Goal: Task Accomplishment & Management: Use online tool/utility

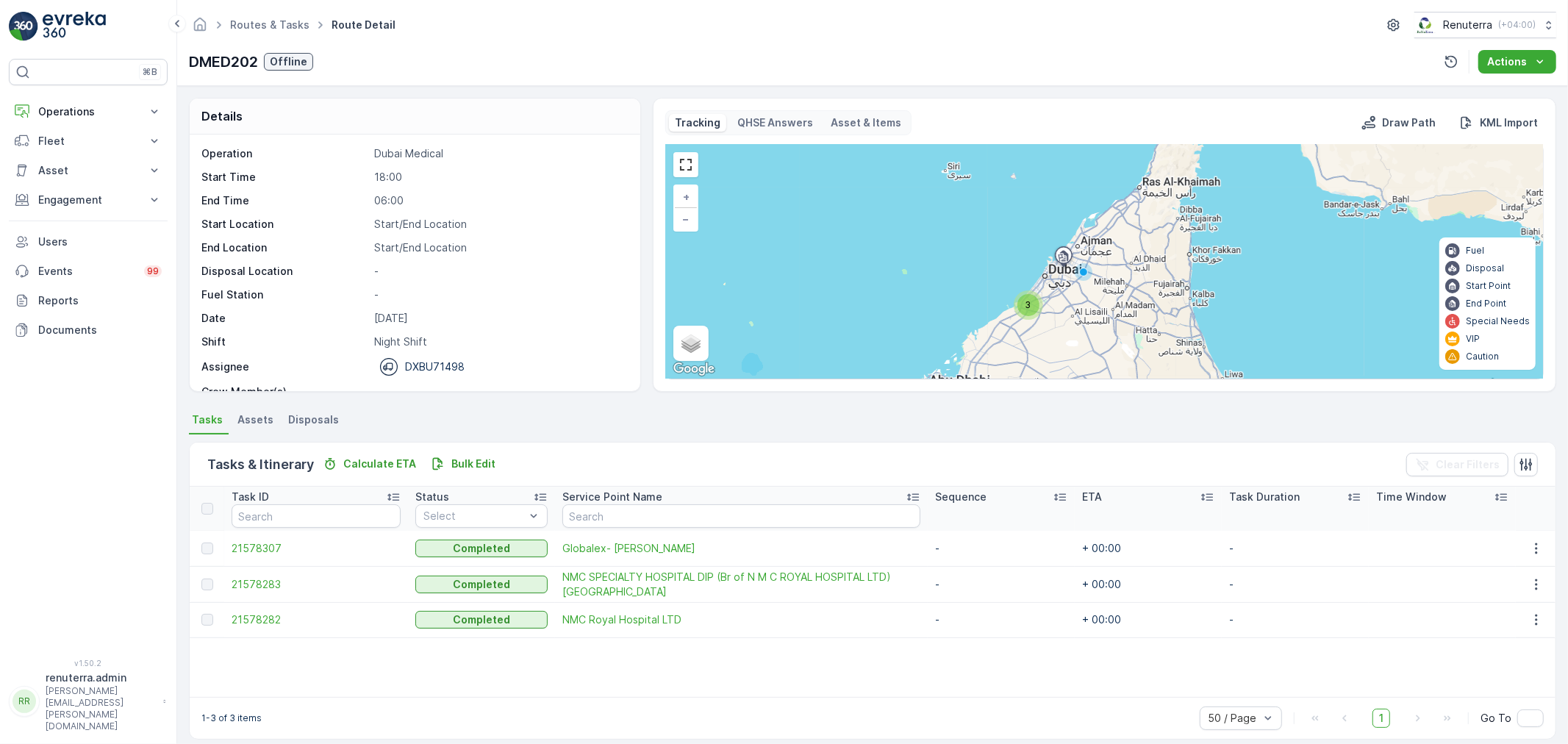
scroll to position [5, 0]
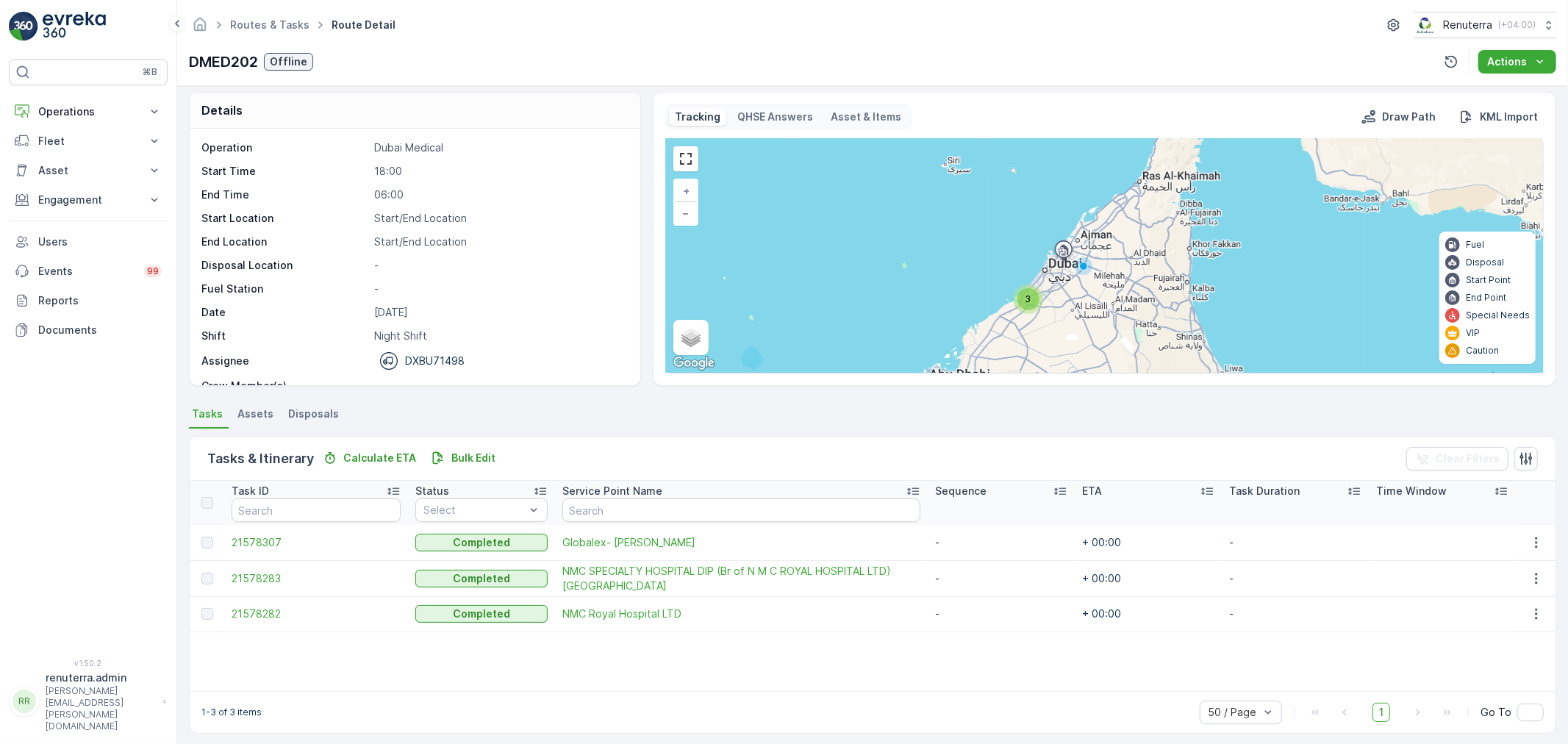
click at [151, 2] on div "⌘B Operations Insights Planning Routes & Tasks Cockpit Settings Fleet Live Trac…" at bounding box center [89, 372] width 177 height 744
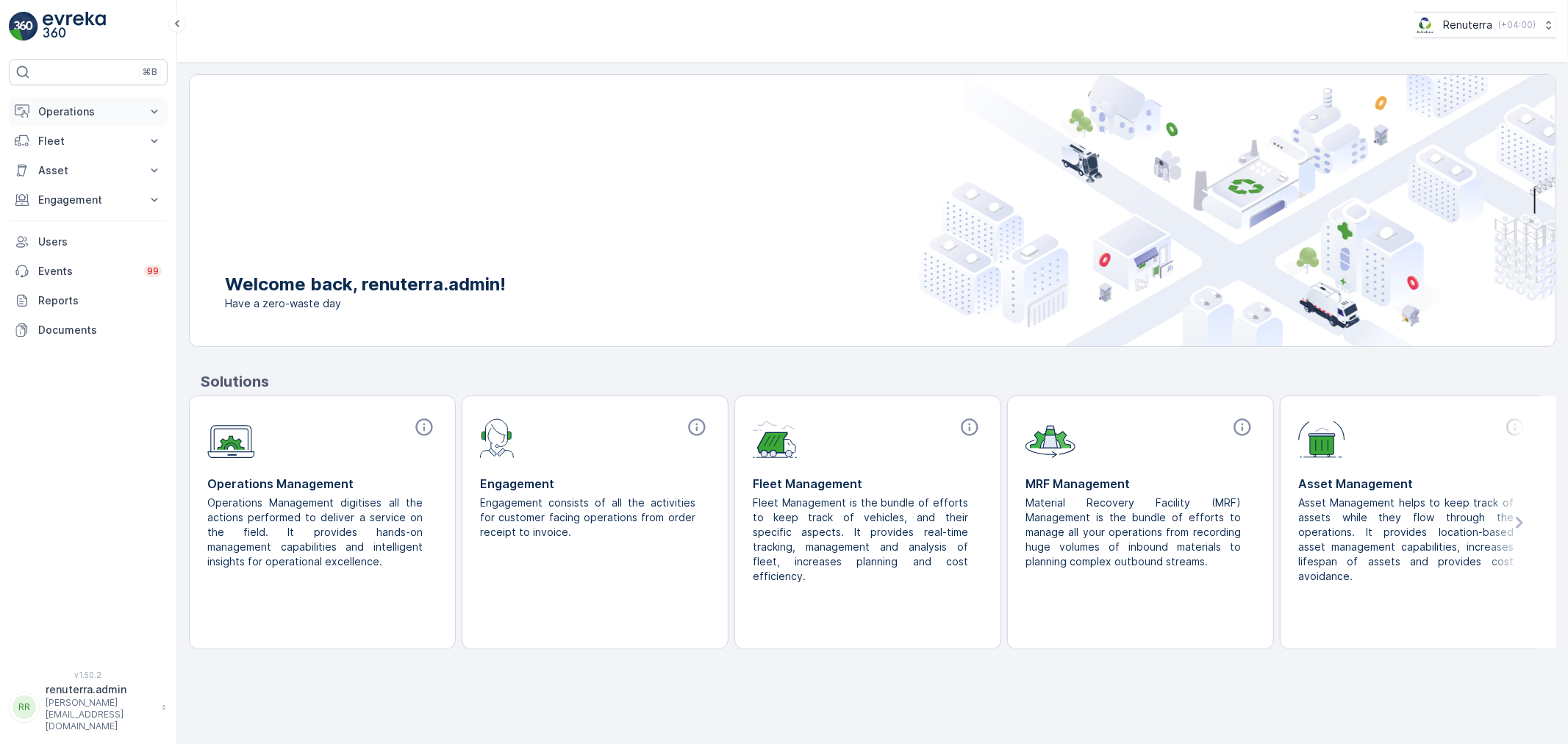
drag, startPoint x: 72, startPoint y: 118, endPoint x: 81, endPoint y: 115, distance: 9.5
click at [78, 115] on p "Operations" at bounding box center [89, 111] width 100 height 15
click at [67, 159] on p "Planning" at bounding box center [57, 157] width 41 height 15
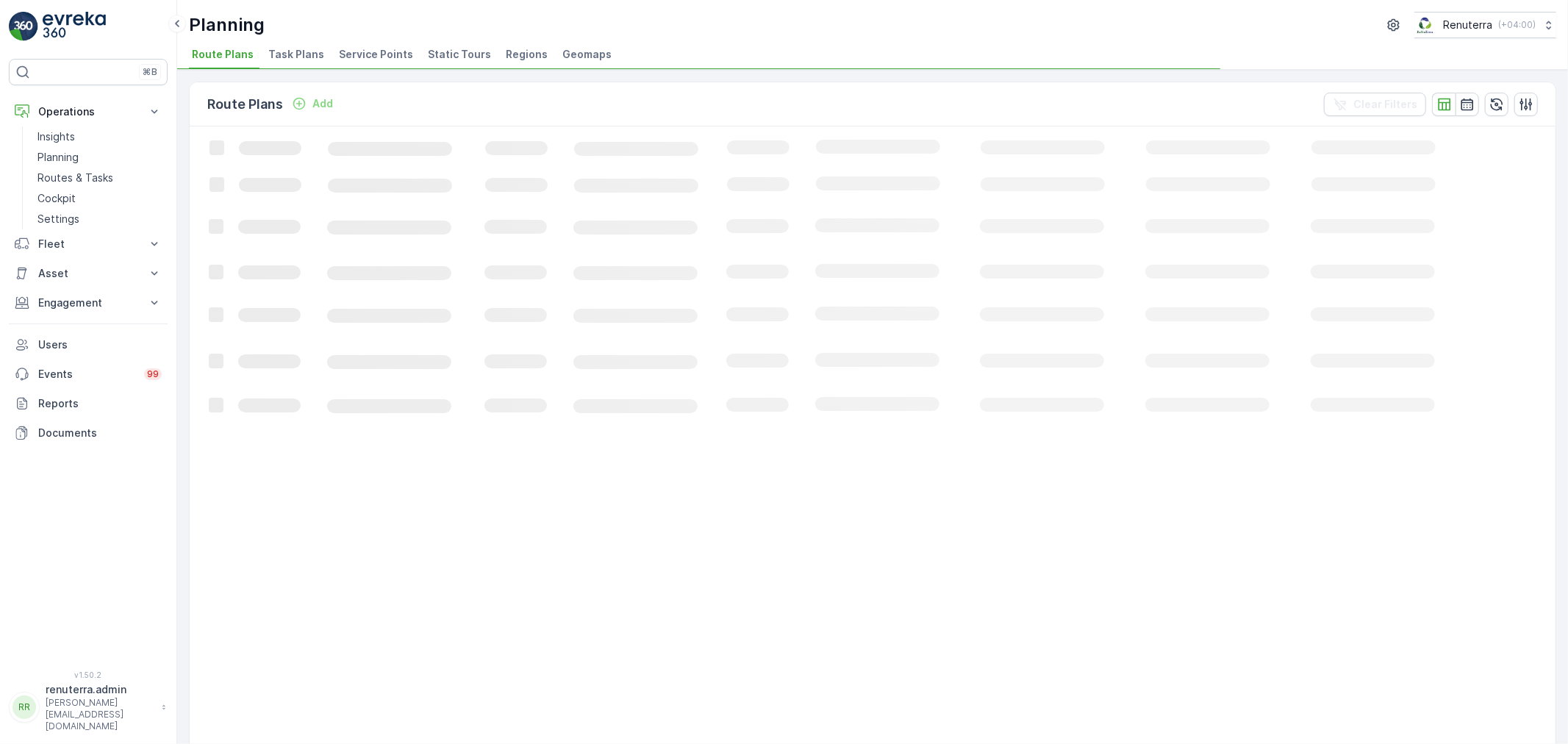
click at [350, 58] on span "Service Points" at bounding box center [375, 55] width 74 height 15
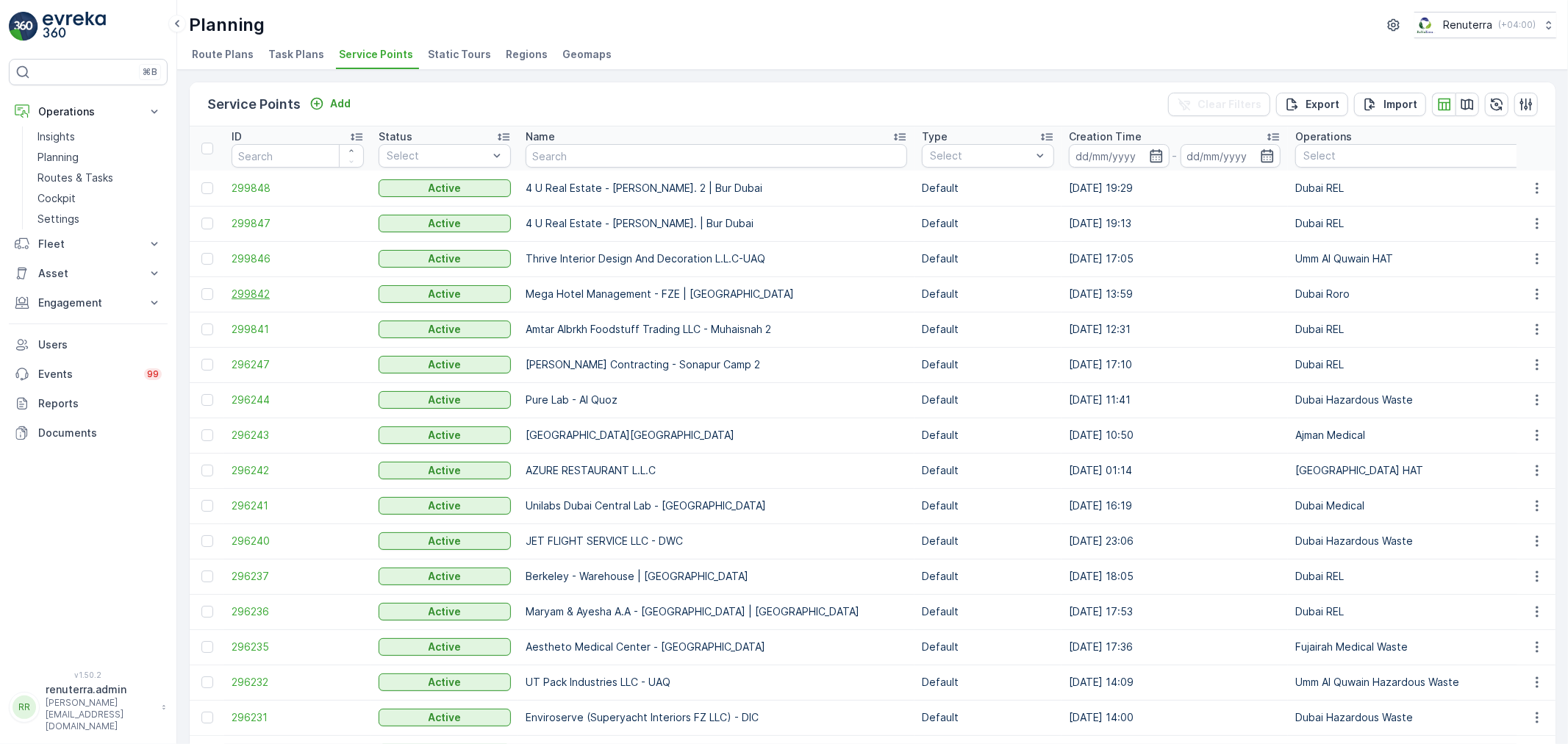
click at [270, 293] on span "299842" at bounding box center [298, 294] width 132 height 15
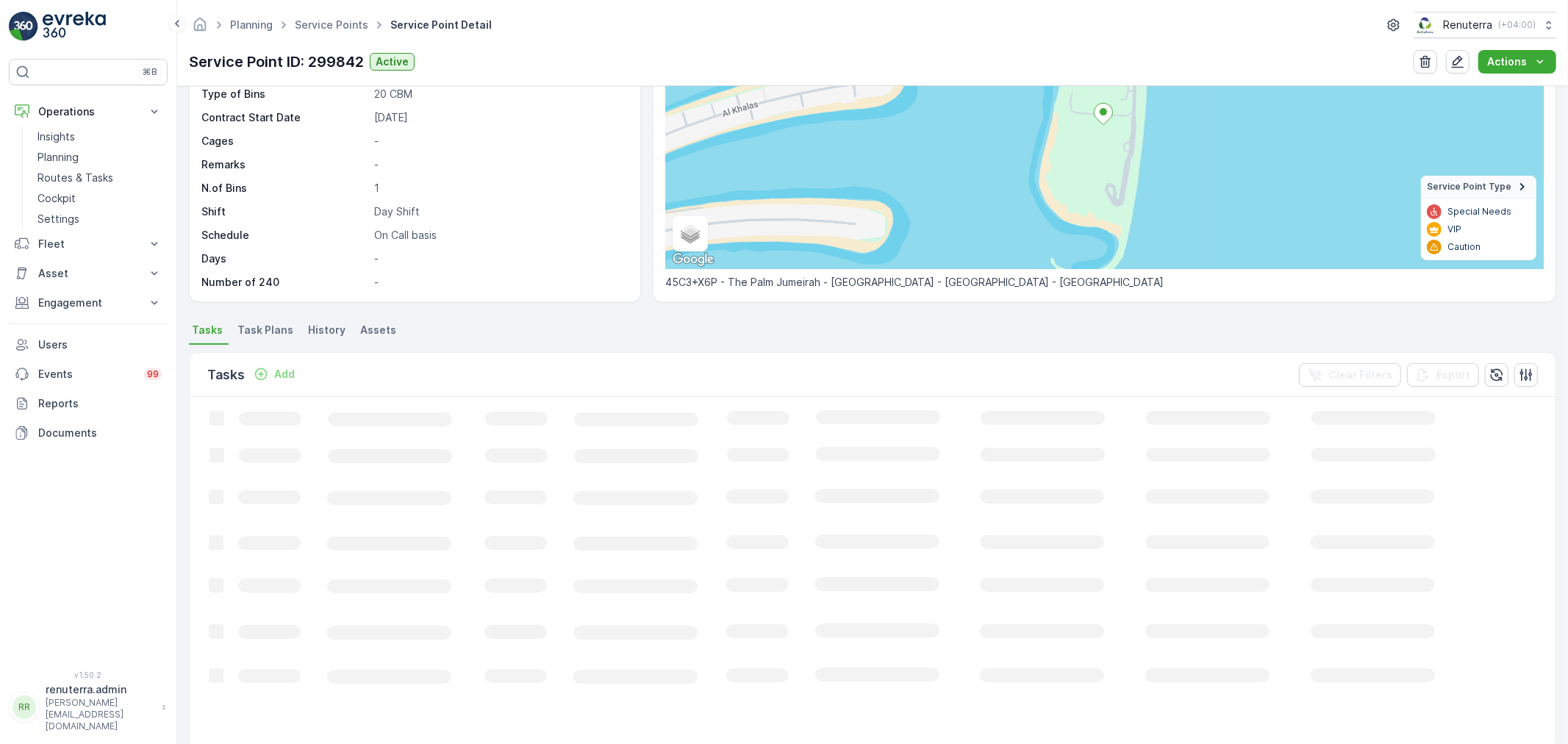
scroll to position [89, 0]
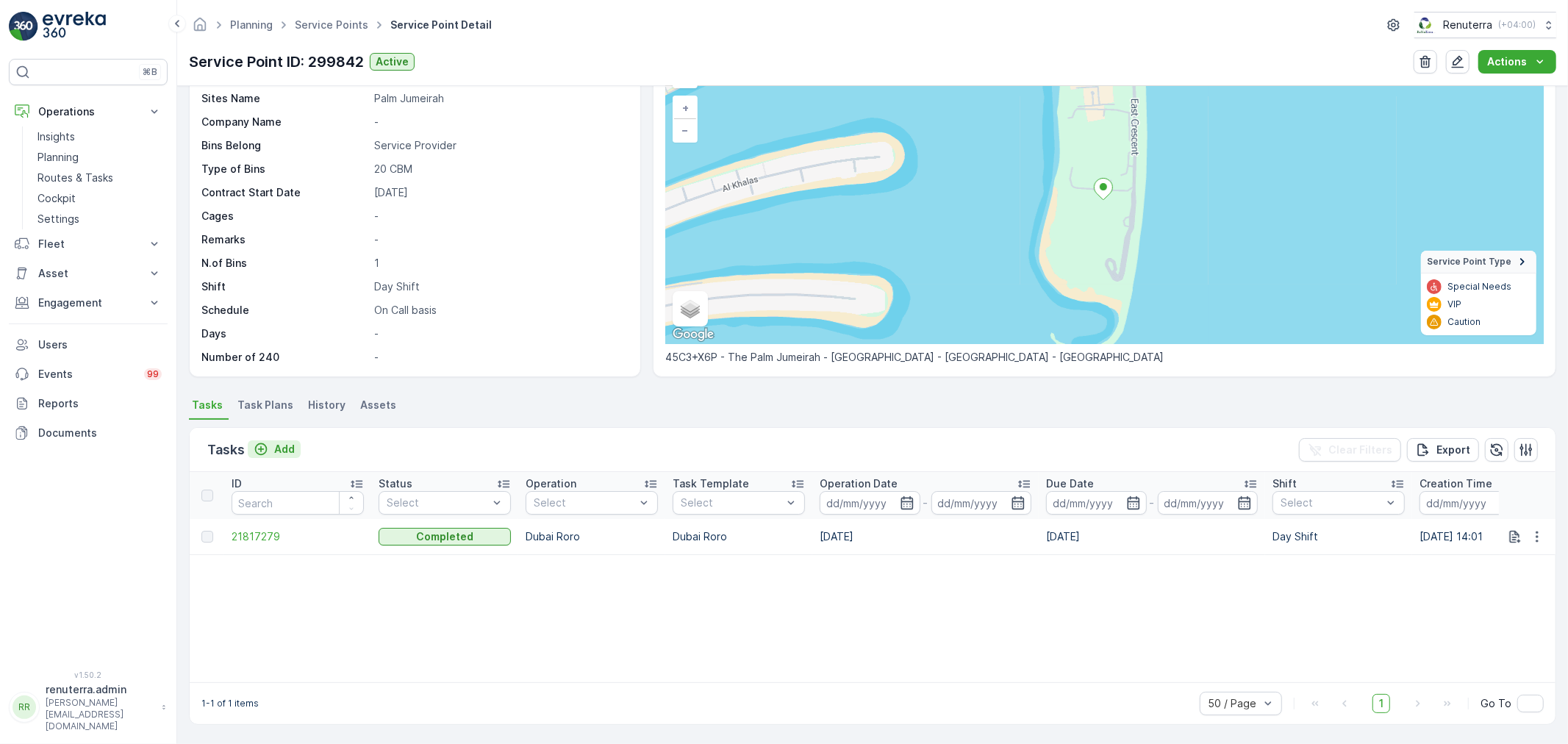
click at [288, 442] on p "Add" at bounding box center [284, 449] width 21 height 15
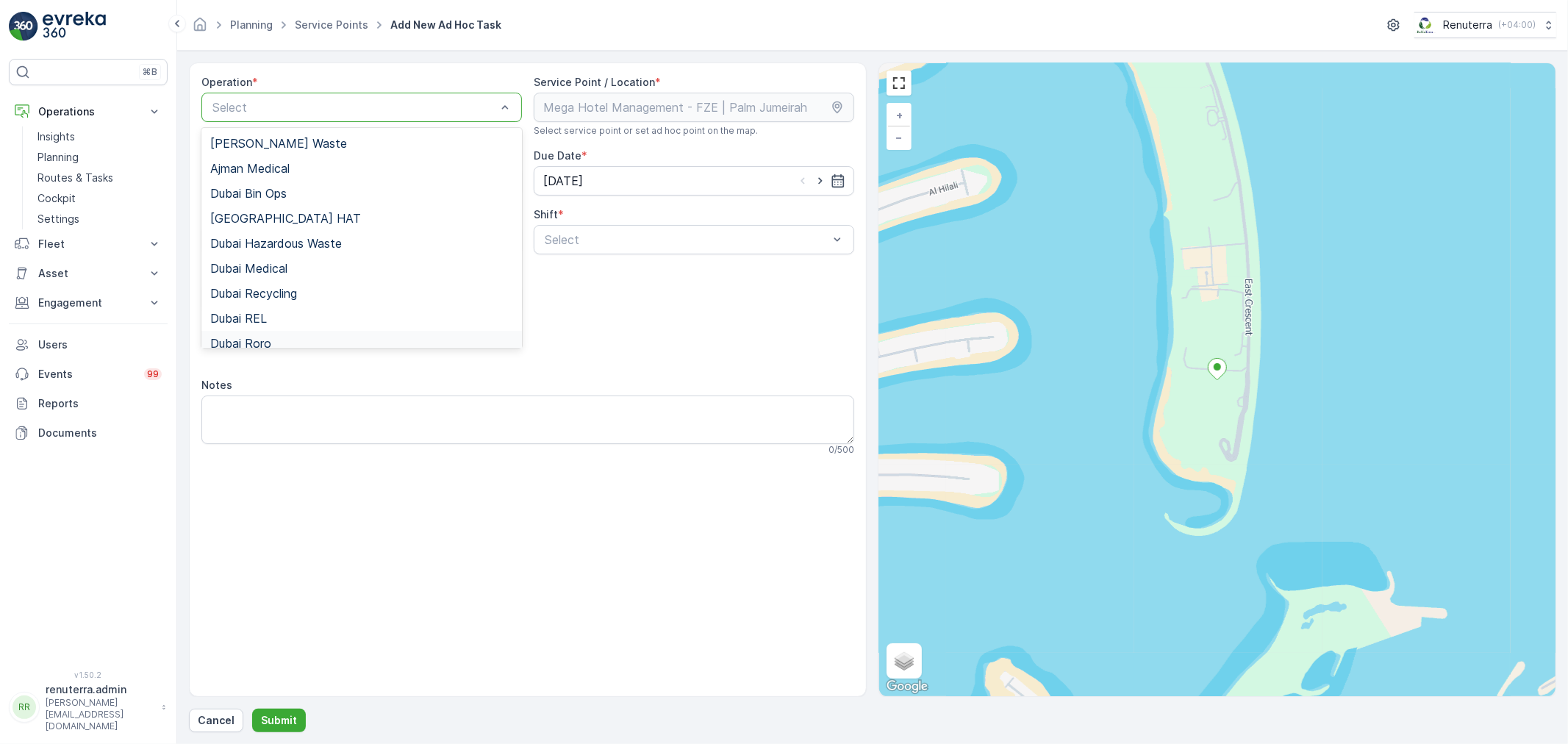
drag, startPoint x: 263, startPoint y: 333, endPoint x: 500, endPoint y: 317, distance: 237.5
click at [262, 333] on div "Dubai Roro" at bounding box center [361, 342] width 320 height 25
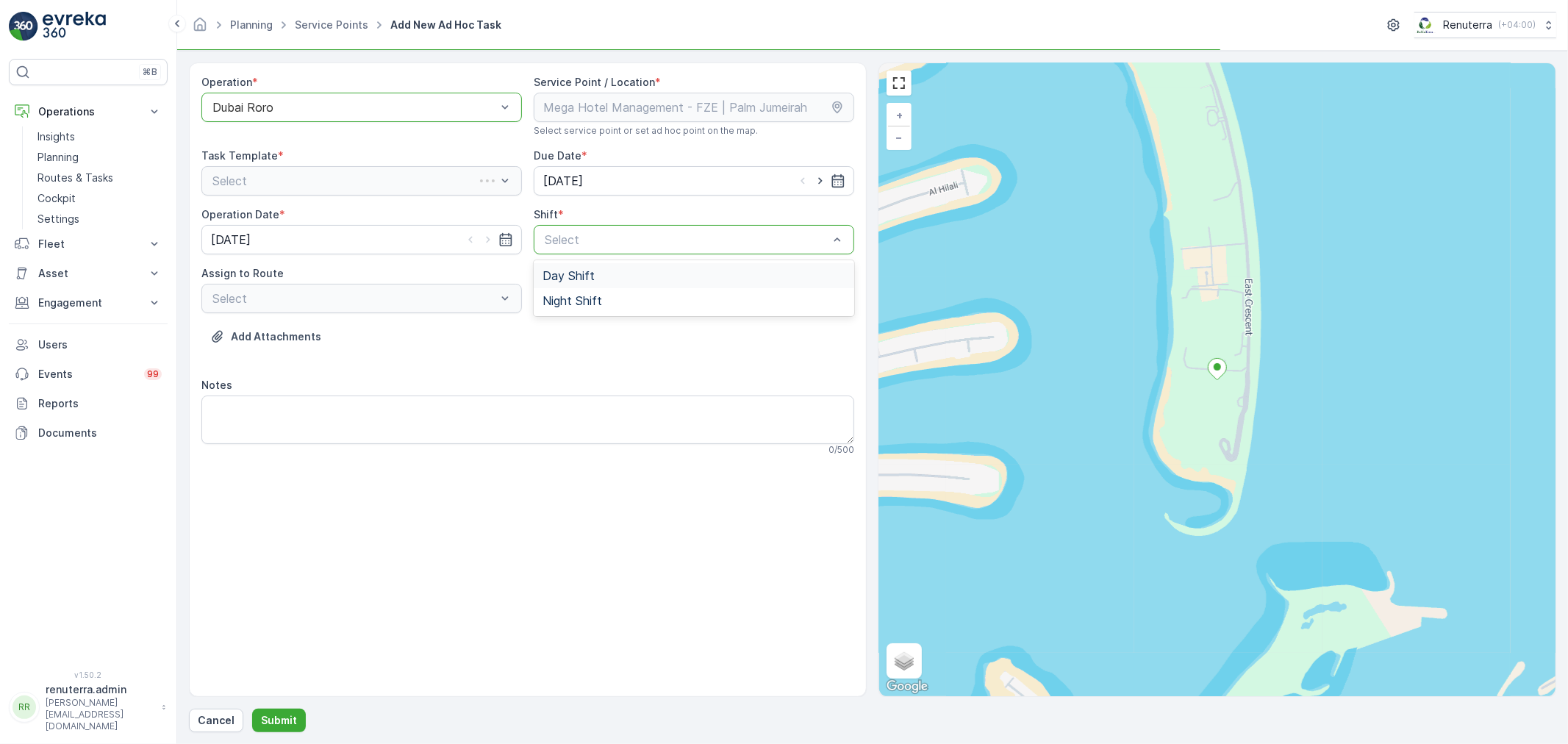
click at [601, 225] on div "Select" at bounding box center [694, 239] width 320 height 29
click at [573, 308] on div "Night Shift" at bounding box center [694, 300] width 320 height 25
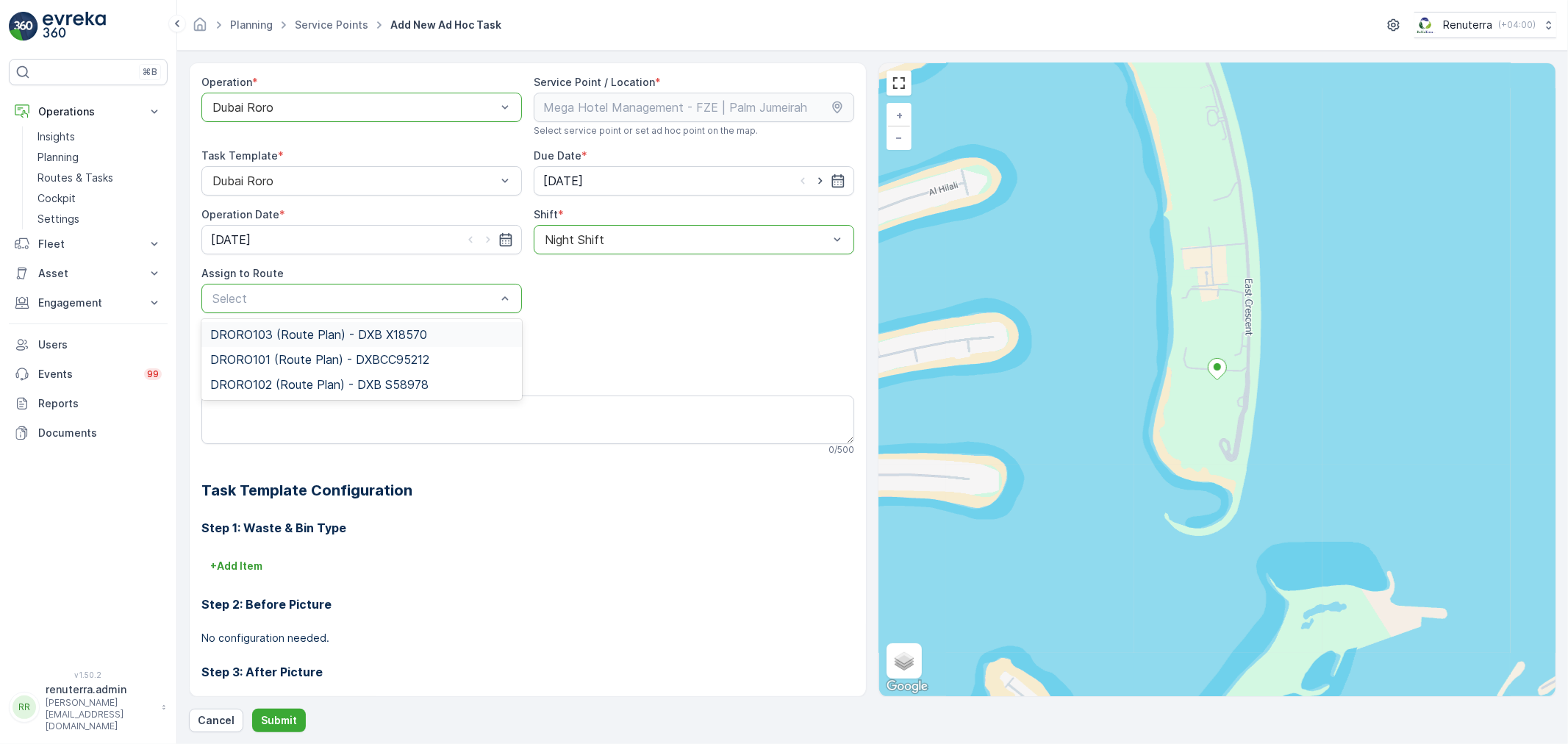
click at [287, 326] on div "DRORO103 (Route Plan) - DXB X18570" at bounding box center [361, 334] width 320 height 25
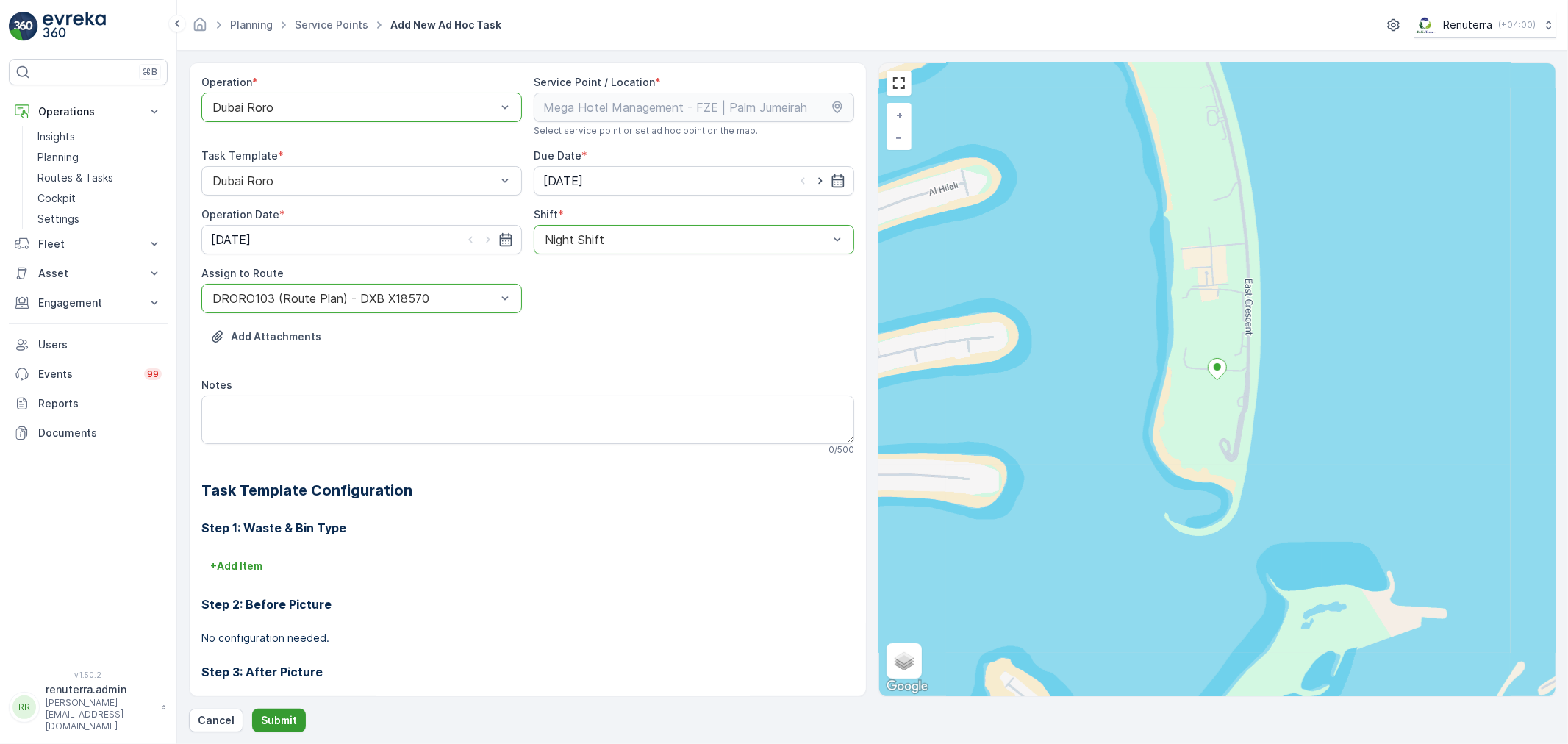
click at [268, 720] on p "Submit" at bounding box center [278, 720] width 36 height 15
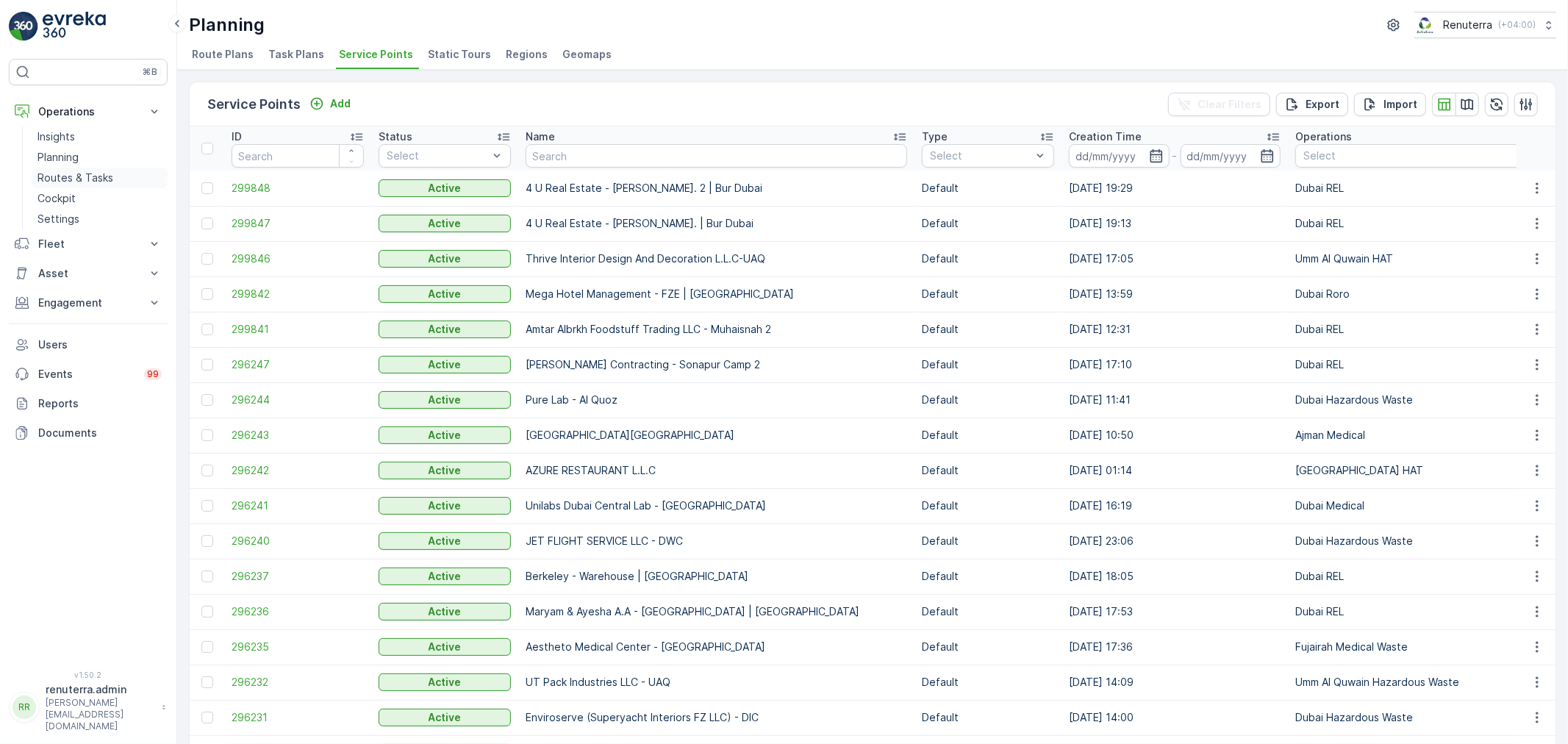
click at [58, 178] on p "Routes & Tasks" at bounding box center [75, 178] width 76 height 15
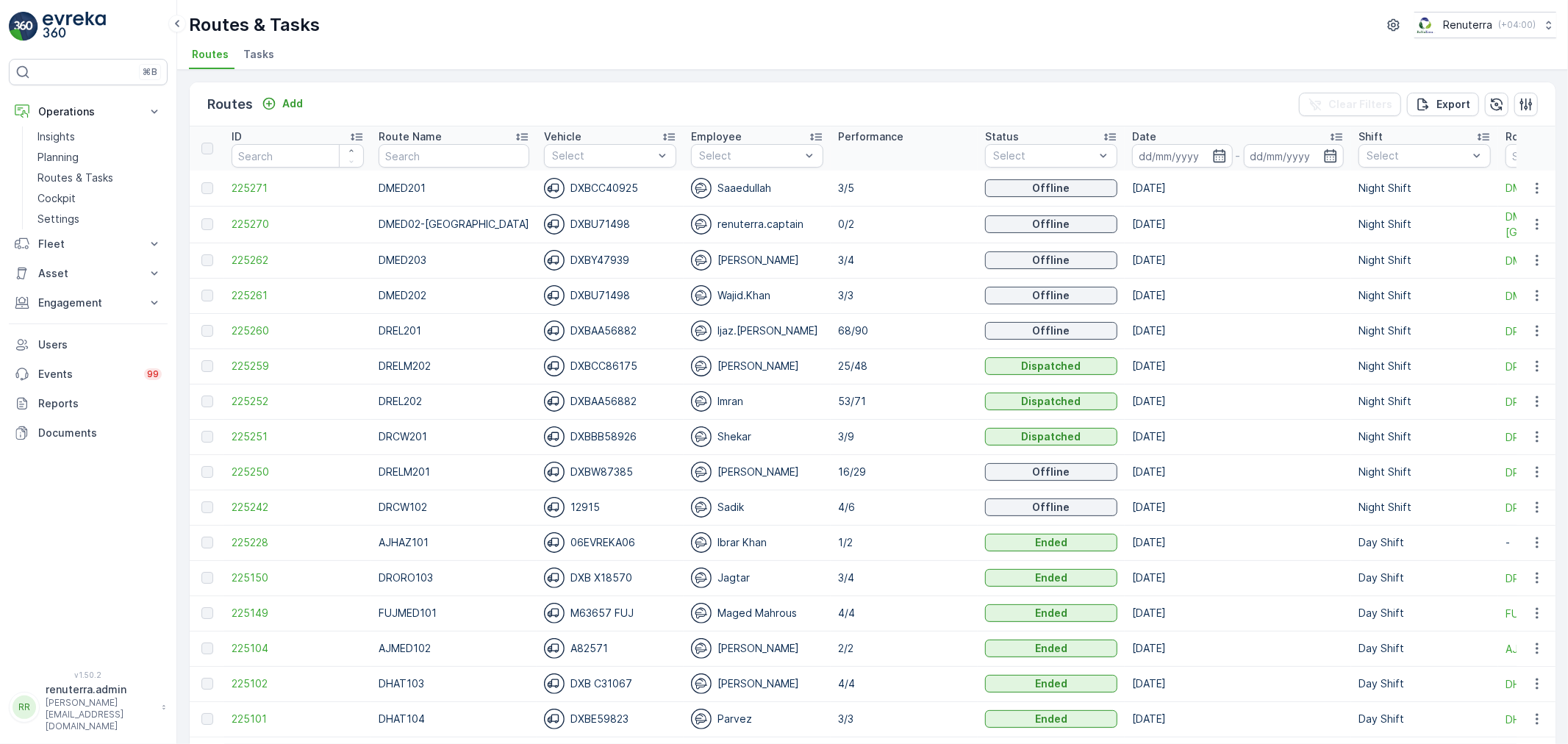
click at [265, 55] on span "Tasks" at bounding box center [259, 55] width 31 height 15
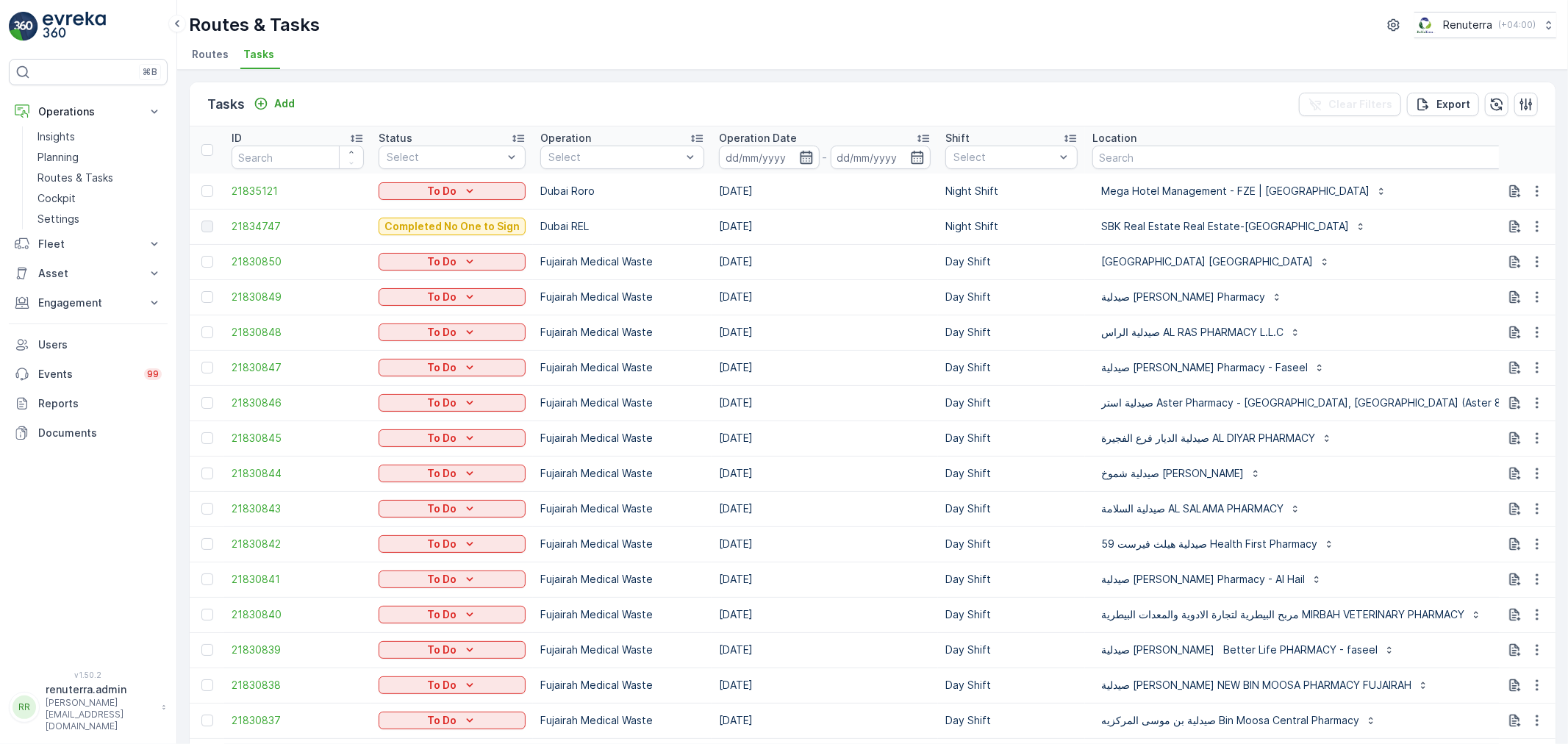
click at [804, 151] on icon "button" at bounding box center [806, 157] width 15 height 15
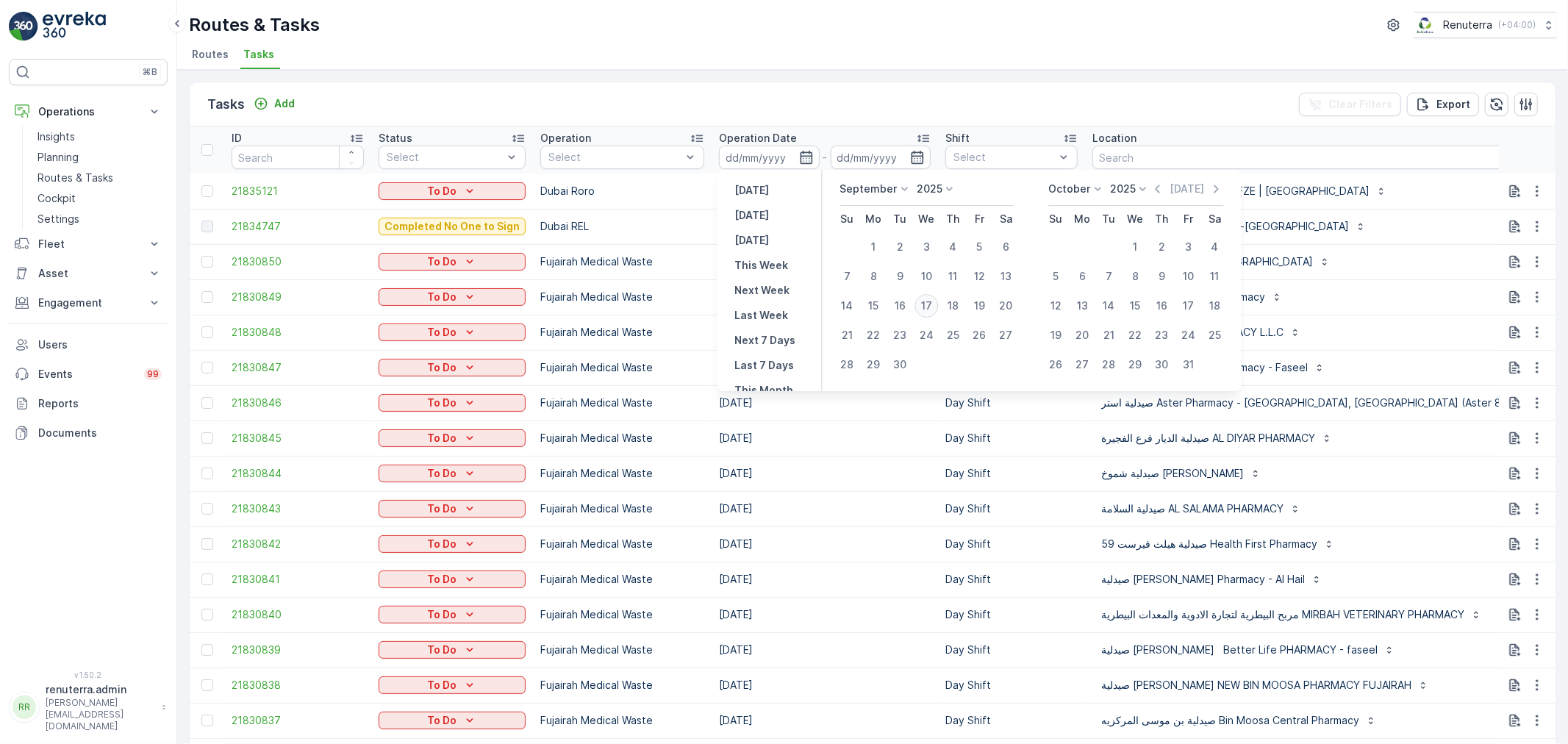
click at [928, 304] on div "17" at bounding box center [927, 306] width 24 height 24
type input "[DATE]"
click at [928, 304] on div "17" at bounding box center [927, 306] width 24 height 24
type input "[DATE]"
click at [928, 304] on div "17" at bounding box center [927, 306] width 24 height 24
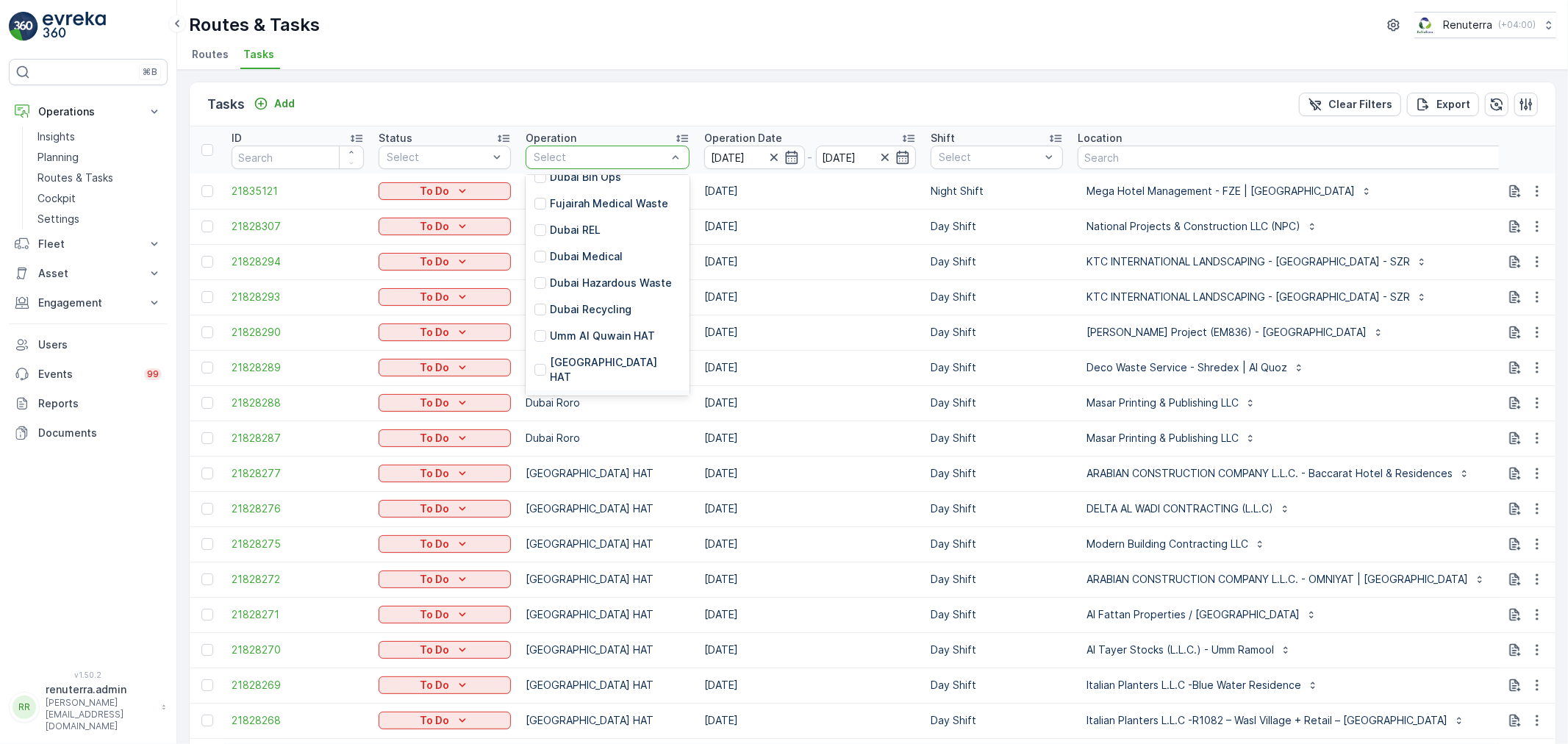
scroll to position [237, 0]
click at [599, 281] on p "Dubai Roro" at bounding box center [577, 288] width 56 height 15
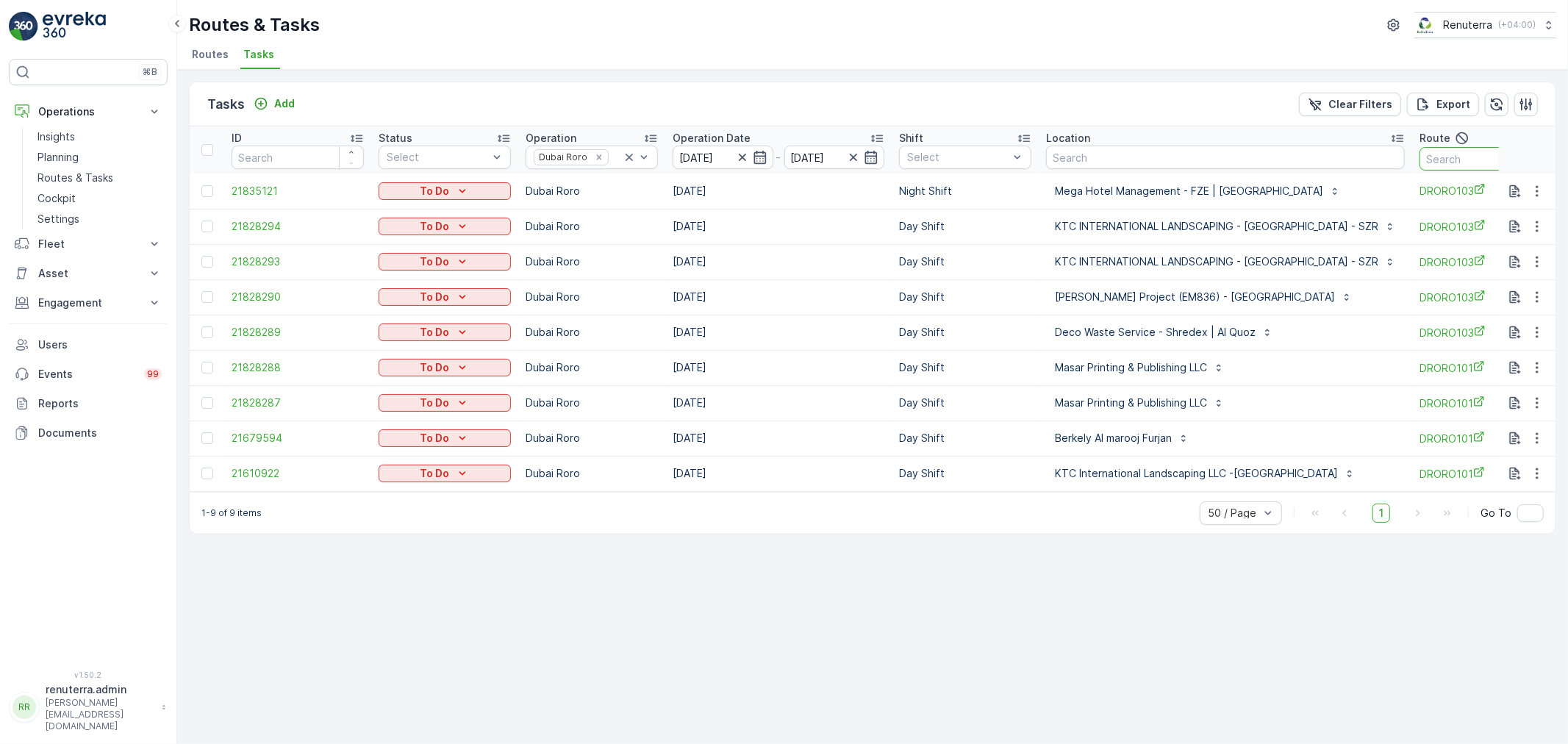
click at [1437, 167] on input "text" at bounding box center [1485, 159] width 132 height 24
type input "103"
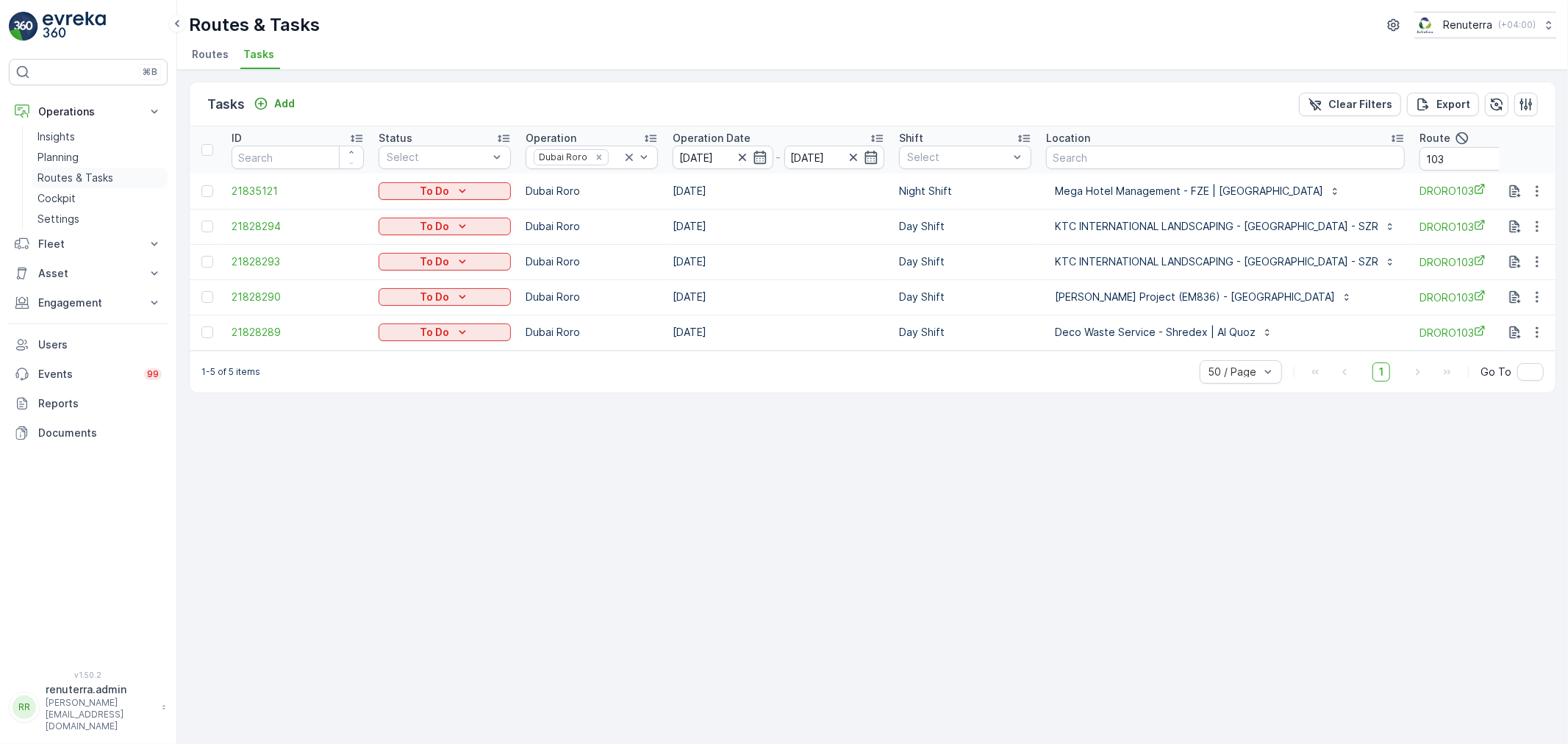
click at [55, 176] on p "Routes & Tasks" at bounding box center [75, 178] width 76 height 15
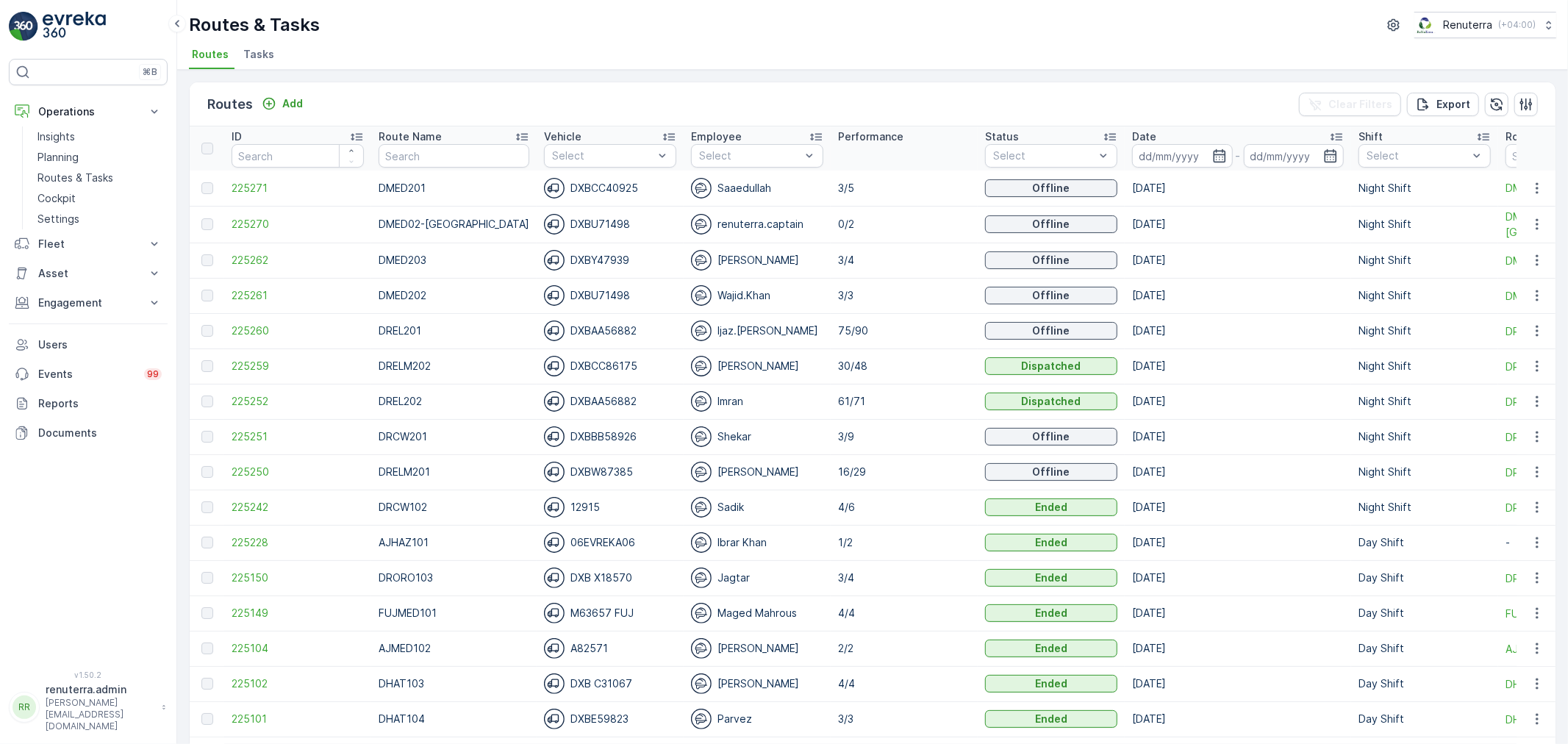
drag, startPoint x: 1105, startPoint y: 191, endPoint x: 1194, endPoint y: 191, distance: 89.0
click at [1184, 191] on td "[DATE]" at bounding box center [1238, 188] width 226 height 36
click at [1194, 191] on td "[DATE]" at bounding box center [1238, 188] width 226 height 36
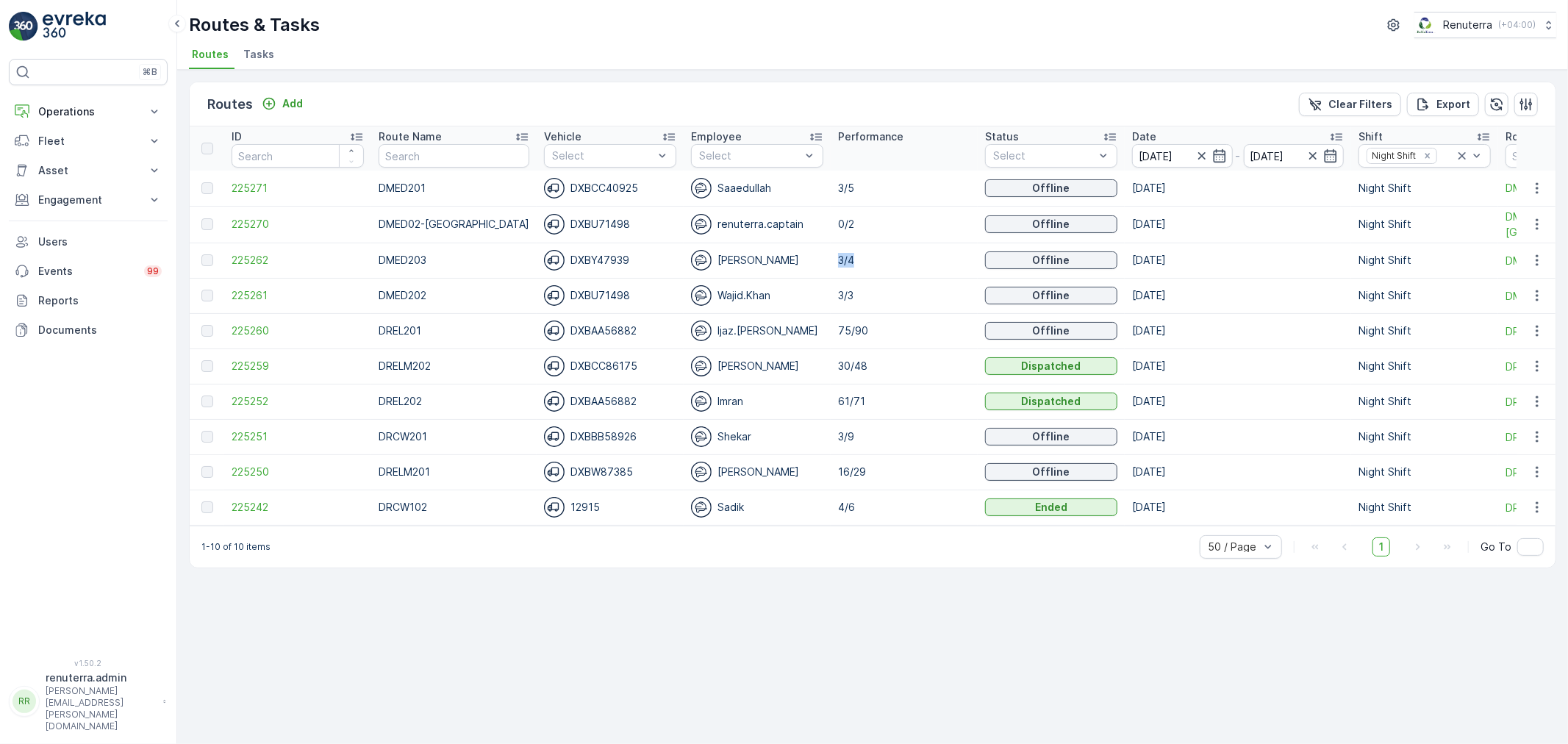
drag, startPoint x: 820, startPoint y: 258, endPoint x: 856, endPoint y: 260, distance: 36.1
click at [856, 260] on p "3/4" at bounding box center [904, 260] width 132 height 15
drag, startPoint x: 820, startPoint y: 293, endPoint x: 852, endPoint y: 300, distance: 32.8
click at [860, 294] on td "3/3" at bounding box center [904, 295] width 147 height 36
drag, startPoint x: 821, startPoint y: 333, endPoint x: 834, endPoint y: 357, distance: 27.3
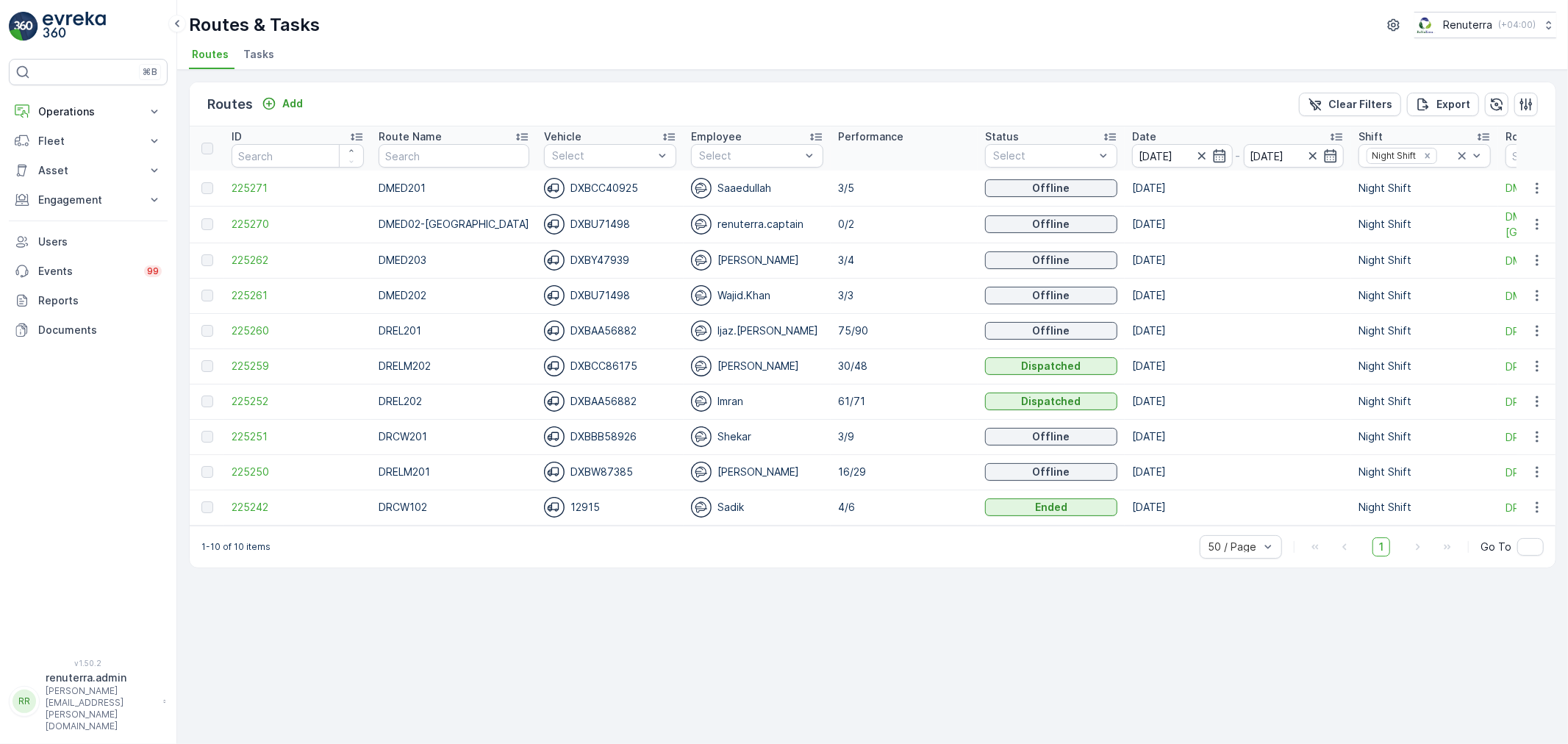
click at [838, 337] on p "75/90" at bounding box center [904, 330] width 132 height 15
drag, startPoint x: 817, startPoint y: 370, endPoint x: 835, endPoint y: 371, distance: 18.0
click at [861, 369] on td "30/48" at bounding box center [904, 366] width 147 height 36
click at [277, 363] on span "225259" at bounding box center [298, 366] width 132 height 15
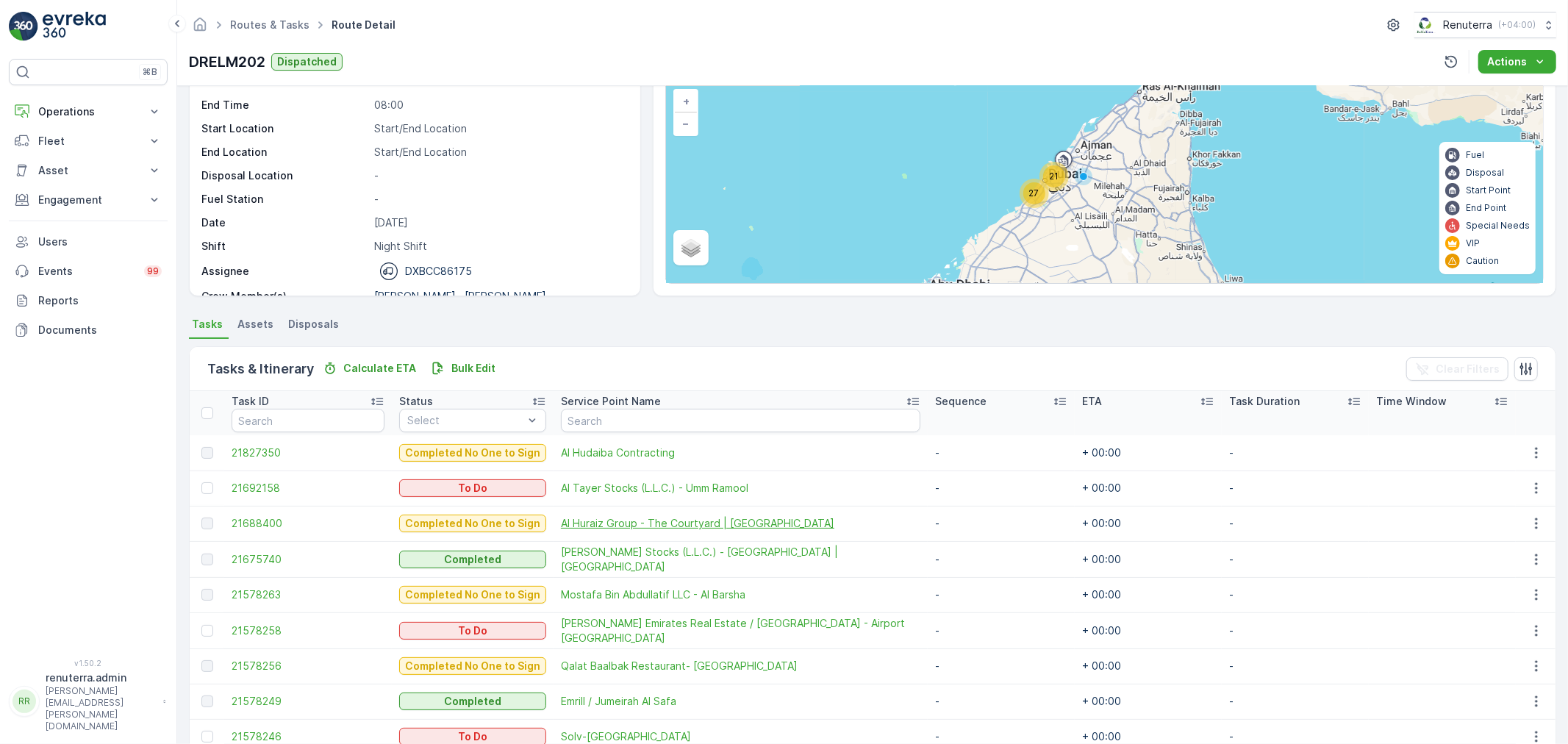
scroll to position [163, 0]
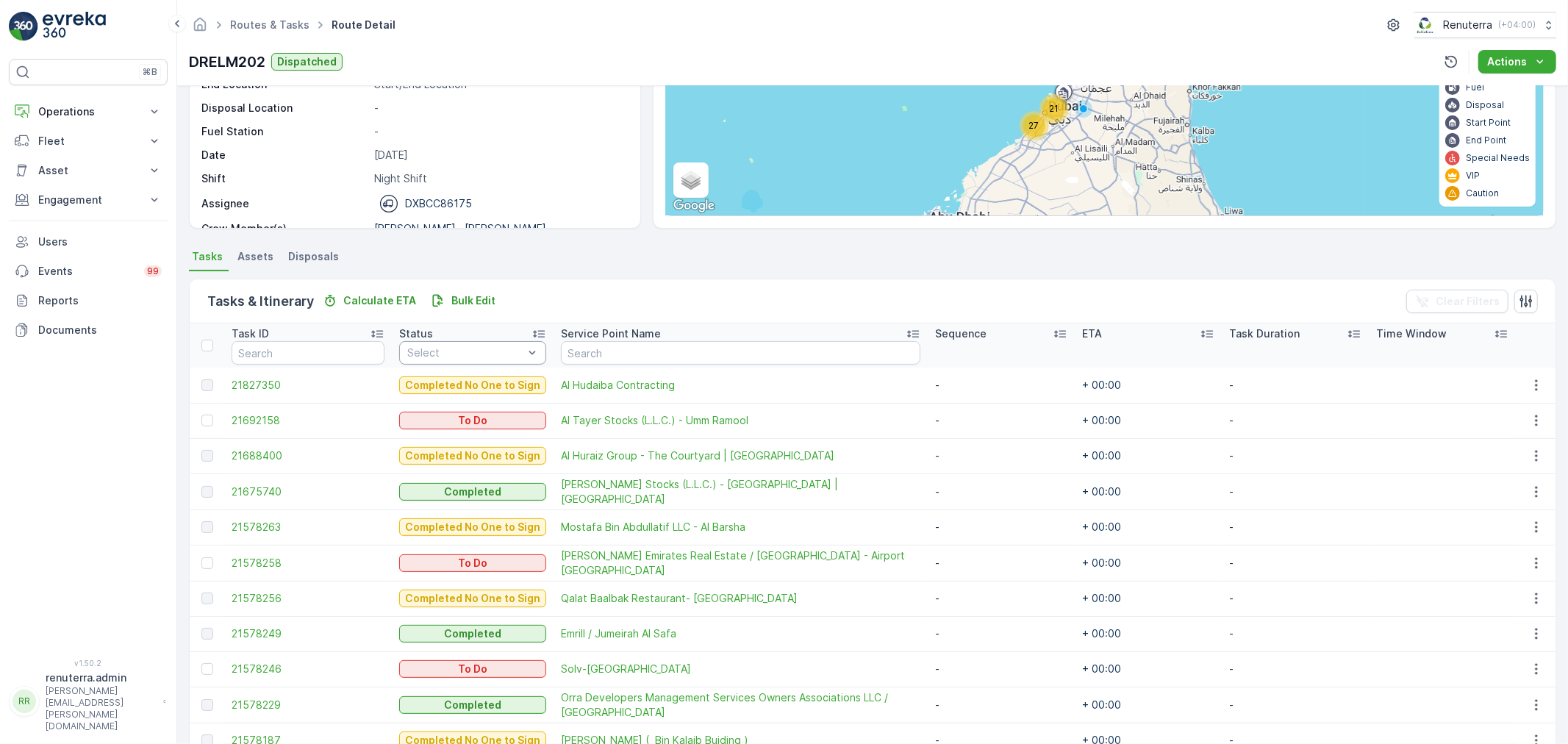
click at [442, 341] on div "Select" at bounding box center [472, 353] width 147 height 24
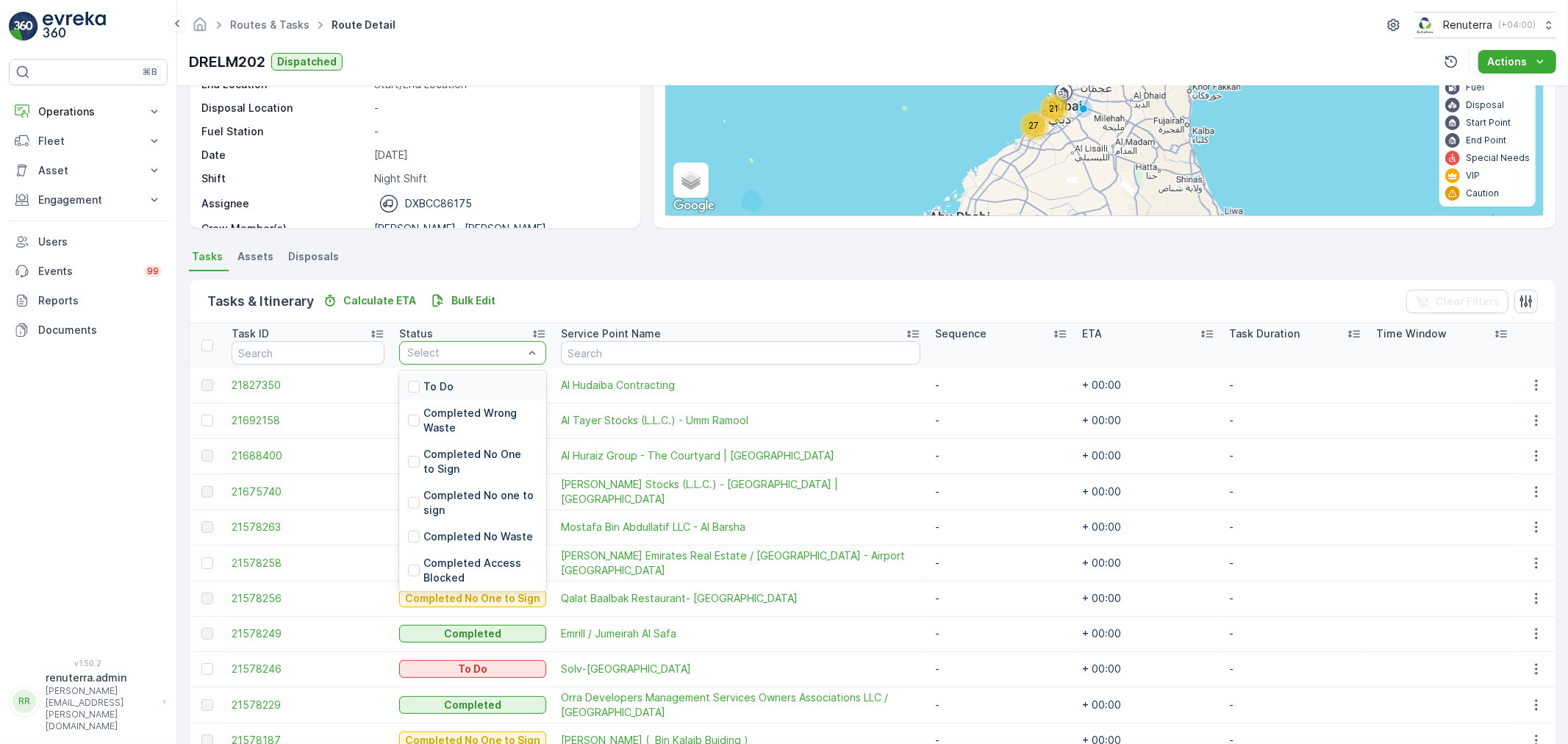
click at [444, 388] on p "To Do" at bounding box center [438, 387] width 30 height 15
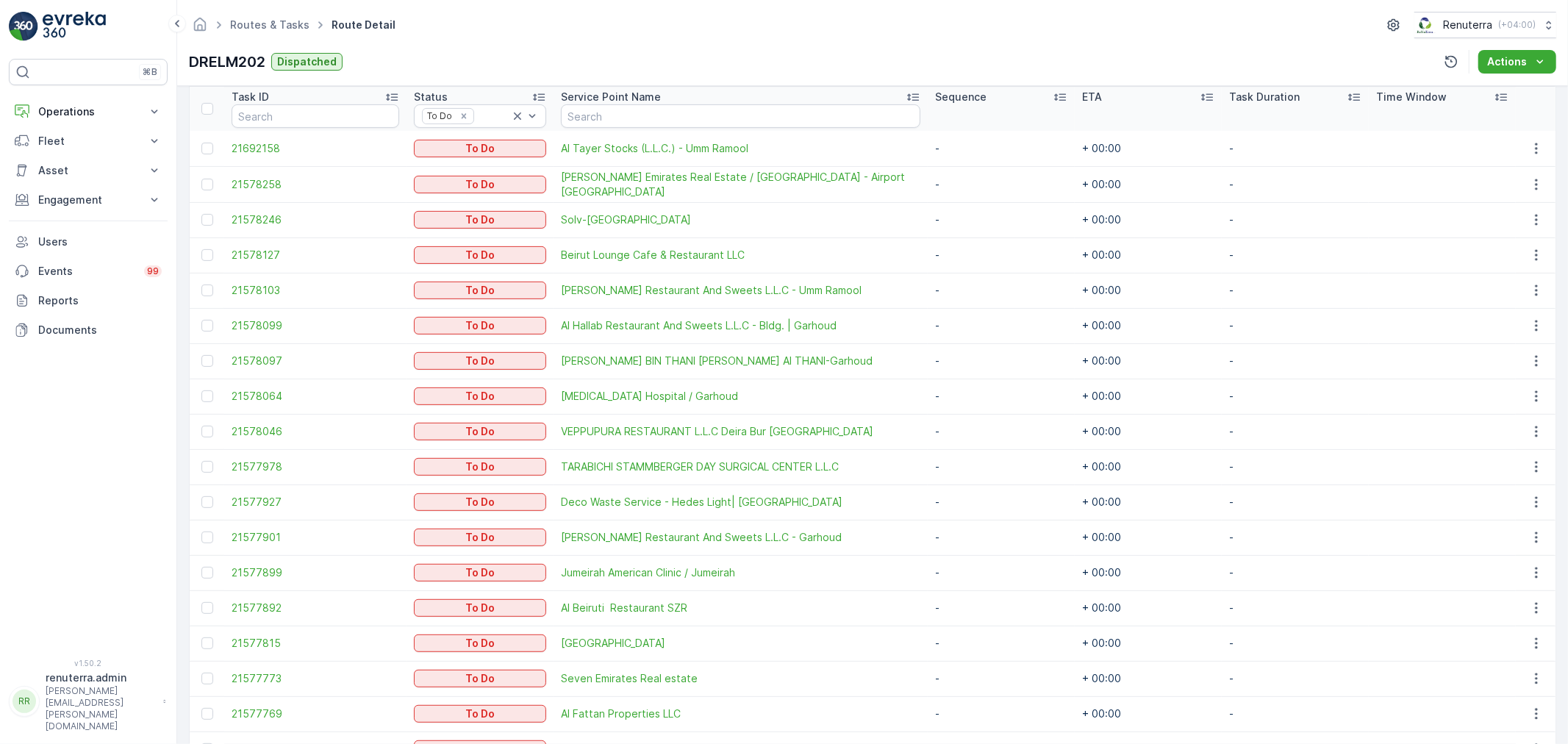
scroll to position [483, 0]
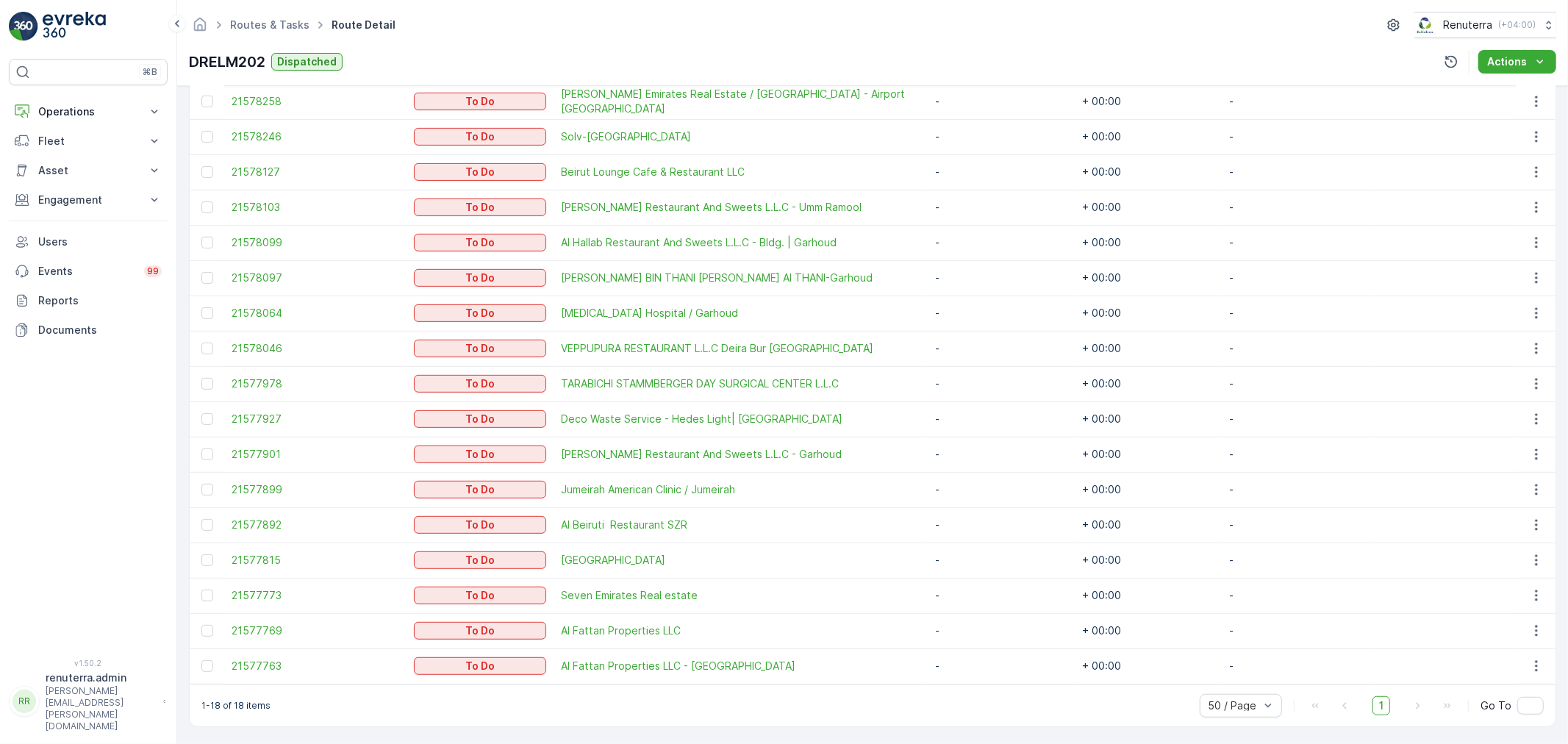
click at [516, 585] on div "To Do" at bounding box center [479, 595] width 132 height 21
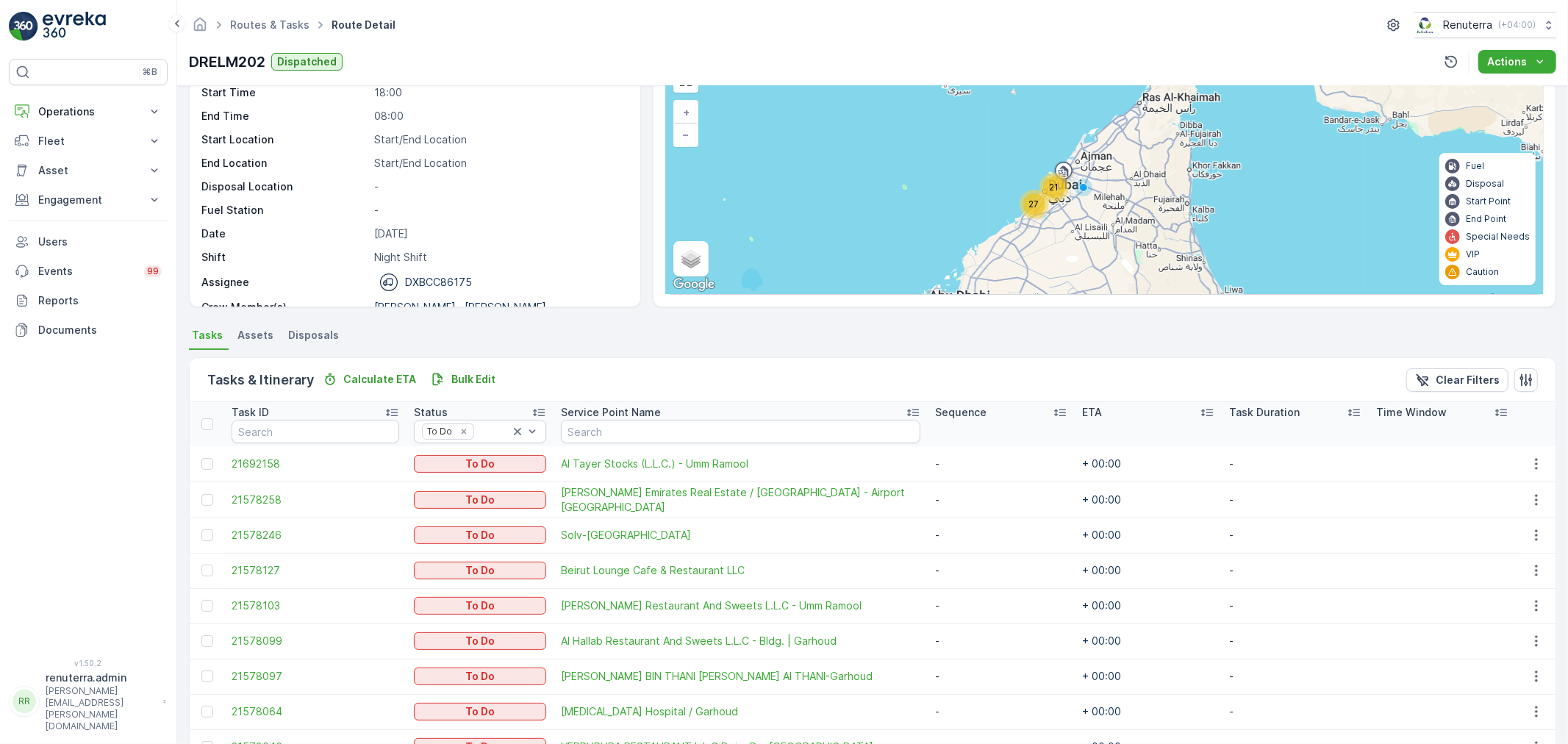
scroll to position [75, 0]
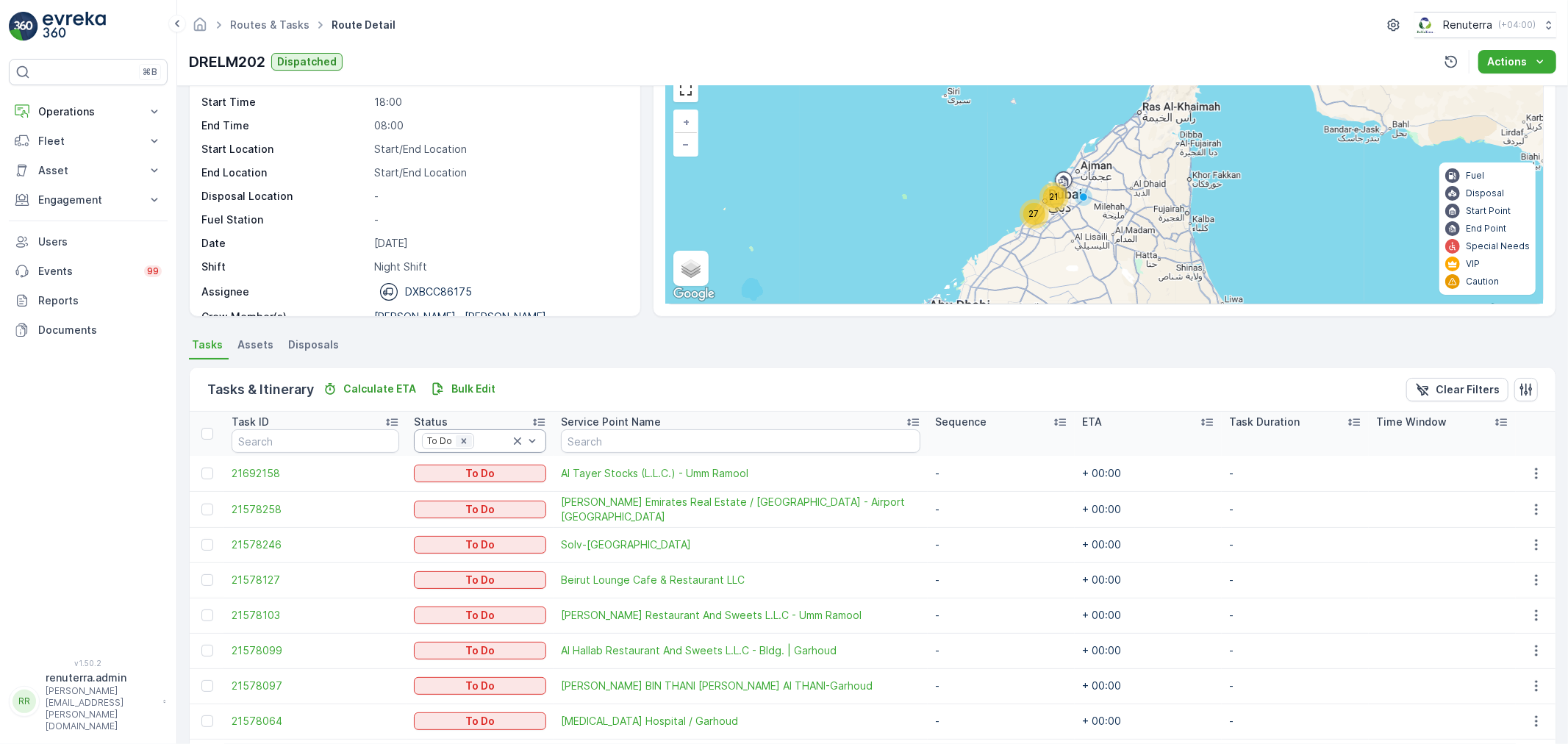
click at [464, 444] on icon "Remove To Do" at bounding box center [464, 441] width 10 height 10
